Goal: Task Accomplishment & Management: Complete application form

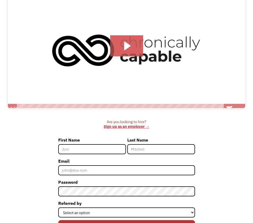
scroll to position [73, 0]
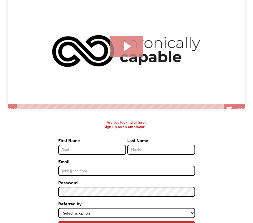
click at [128, 44] on icon "Play Video: Introducing Chronically Capable" at bounding box center [126, 46] width 33 height 21
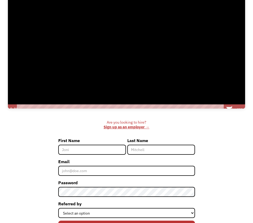
click at [223, 94] on div at bounding box center [127, 50] width 238 height 125
click at [232, 101] on div at bounding box center [127, 50] width 238 height 125
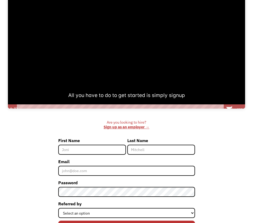
click at [227, 96] on div at bounding box center [127, 50] width 238 height 125
click at [241, 102] on div at bounding box center [127, 50] width 238 height 125
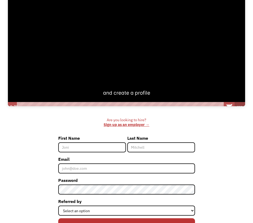
scroll to position [78, 0]
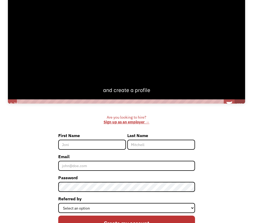
click at [237, 107] on div "Signup to get started It's free for members! Click for sound @keyframes VOLUME_…" at bounding box center [126, 42] width 243 height 146
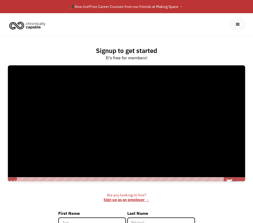
scroll to position [0, 0]
click at [121, 110] on div at bounding box center [127, 123] width 238 height 125
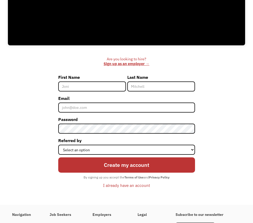
scroll to position [136, 0]
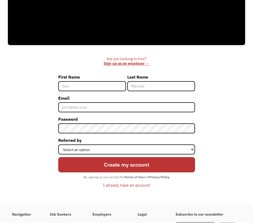
click at [98, 91] on input "First Name" at bounding box center [92, 86] width 68 height 10
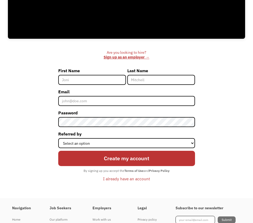
click at [118, 85] on input "First Name" at bounding box center [92, 80] width 68 height 10
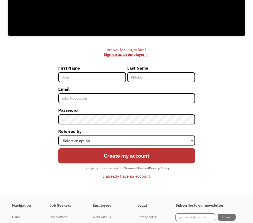
click at [117, 82] on input "First Name" at bounding box center [92, 77] width 68 height 10
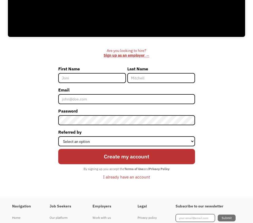
click at [118, 83] on input "First Name" at bounding box center [92, 78] width 68 height 10
type input "[PERSON_NAME]"
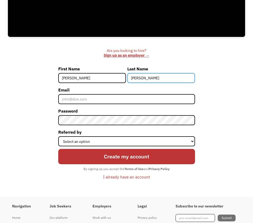
type input "[PERSON_NAME]"
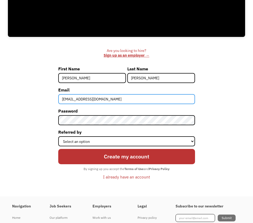
type input "[EMAIL_ADDRESS][DOMAIN_NAME]"
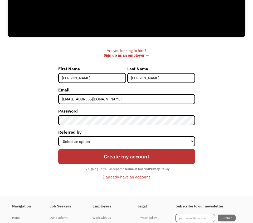
scroll to position [142, 0]
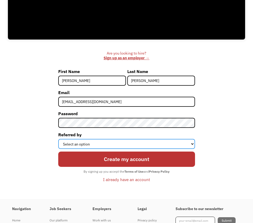
select select "Other"
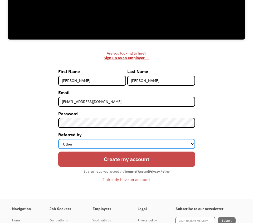
scroll to position [142, 0]
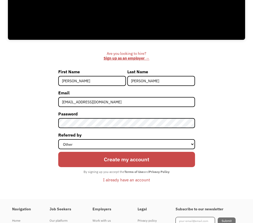
click at [80, 167] on input "Create my account" at bounding box center [126, 159] width 137 height 15
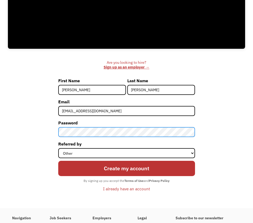
scroll to position [132, 0]
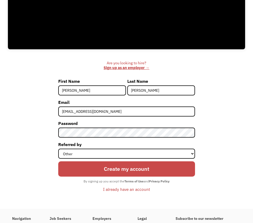
click at [175, 177] on input "Create my account" at bounding box center [126, 169] width 137 height 15
